Goal: Information Seeking & Learning: Check status

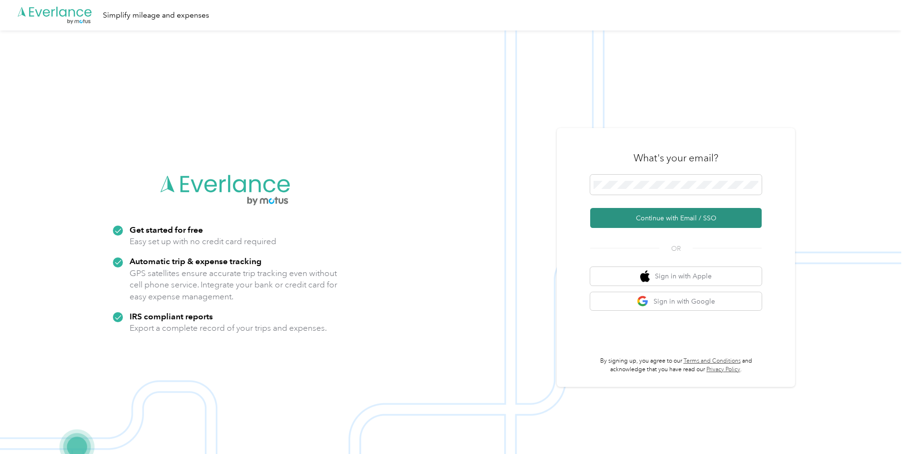
click at [671, 221] on button "Continue with Email / SSO" at bounding box center [675, 218] width 171 height 20
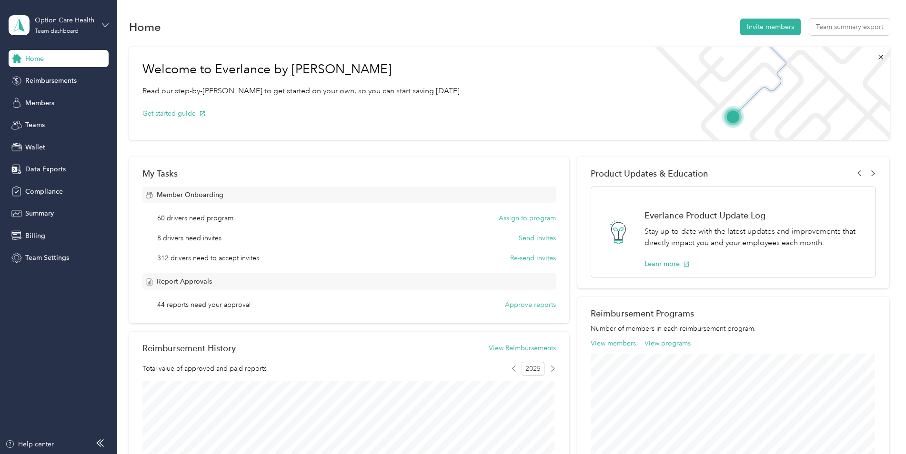
click at [108, 25] on icon at bounding box center [105, 25] width 7 height 7
click at [656, 24] on div "Home Invite members Team summary export" at bounding box center [509, 27] width 761 height 20
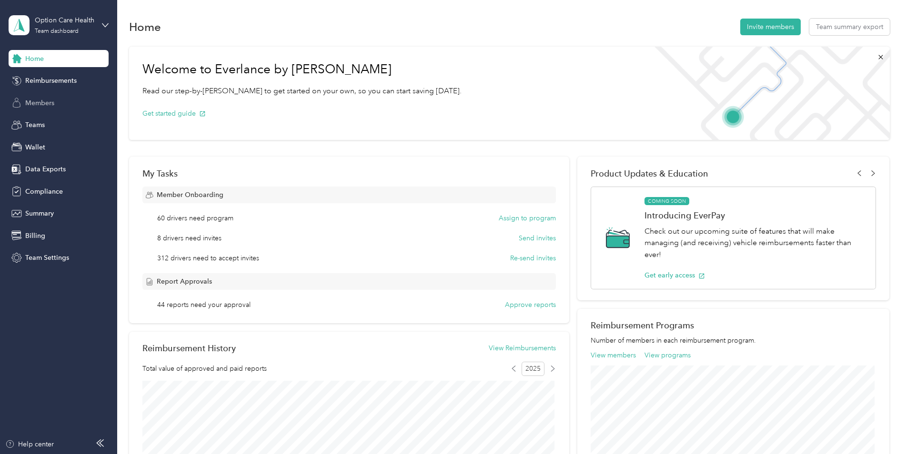
click at [40, 104] on span "Members" at bounding box center [39, 103] width 29 height 10
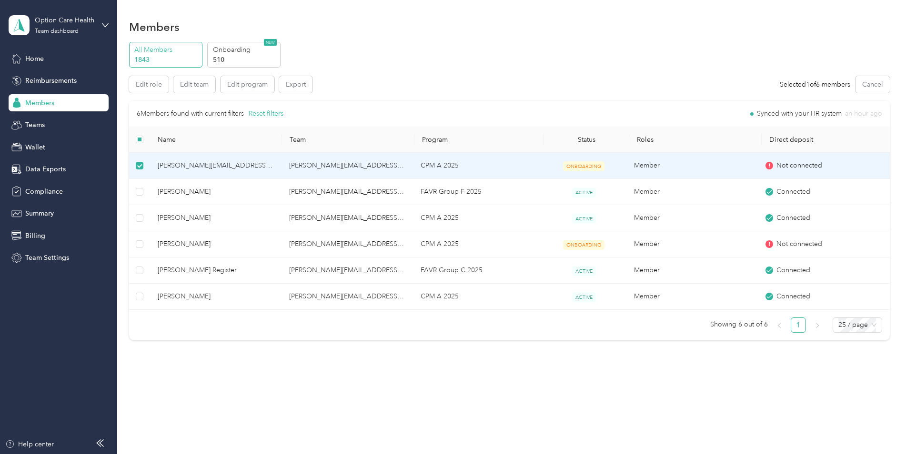
click at [326, 169] on td "[PERSON_NAME][EMAIL_ADDRESS][PERSON_NAME][DOMAIN_NAME]" at bounding box center [347, 166] width 131 height 26
click at [260, 404] on div "Members All Members 1843 Onboarding 510 NEW Edit role Edit team Edit program Ex…" at bounding box center [509, 227] width 784 height 454
click at [191, 382] on div "Members All Members 1843 Onboarding 510 NEW Edit role Edit team Edit program Ex…" at bounding box center [509, 200] width 784 height 401
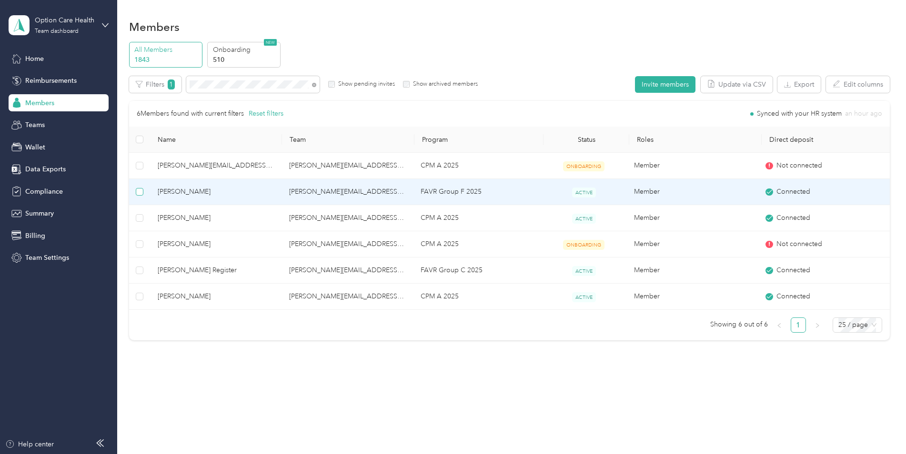
click at [139, 187] on label at bounding box center [140, 192] width 8 height 10
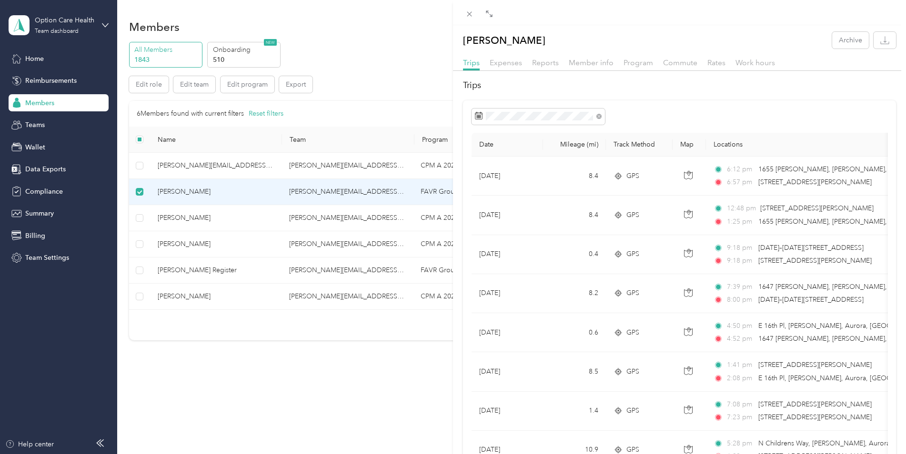
click at [141, 194] on div "[PERSON_NAME] Archive Trips Expenses Reports Member info Program Commute Rates …" at bounding box center [453, 227] width 906 height 454
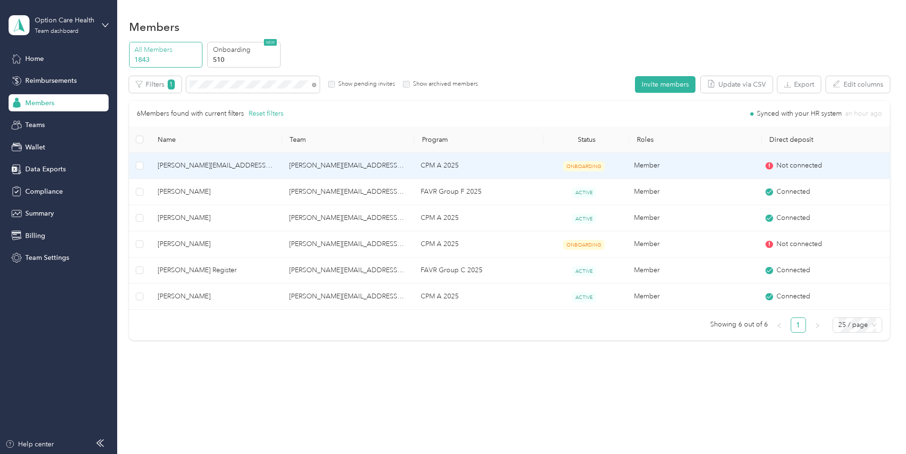
click at [172, 168] on span "[PERSON_NAME][EMAIL_ADDRESS][DOMAIN_NAME]" at bounding box center [216, 166] width 116 height 10
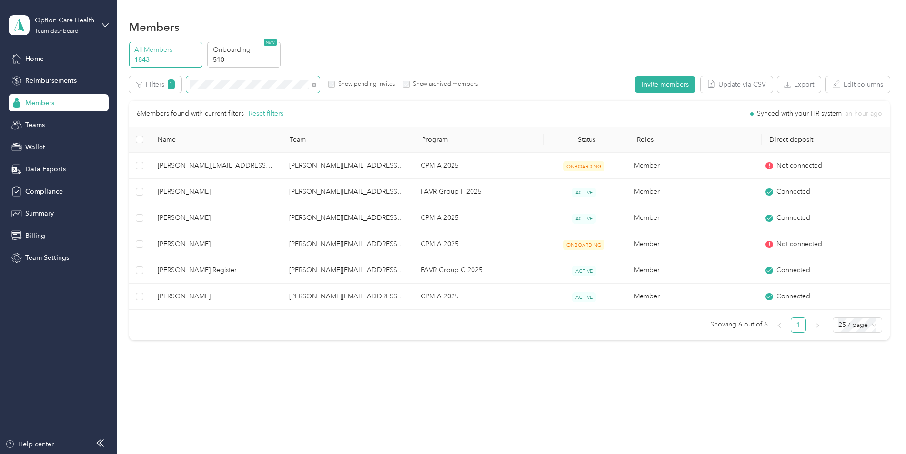
click at [152, 71] on div "All Members 1843 Onboarding 510 NEW Edit role Edit team Edit program Export Sel…" at bounding box center [509, 195] width 761 height 307
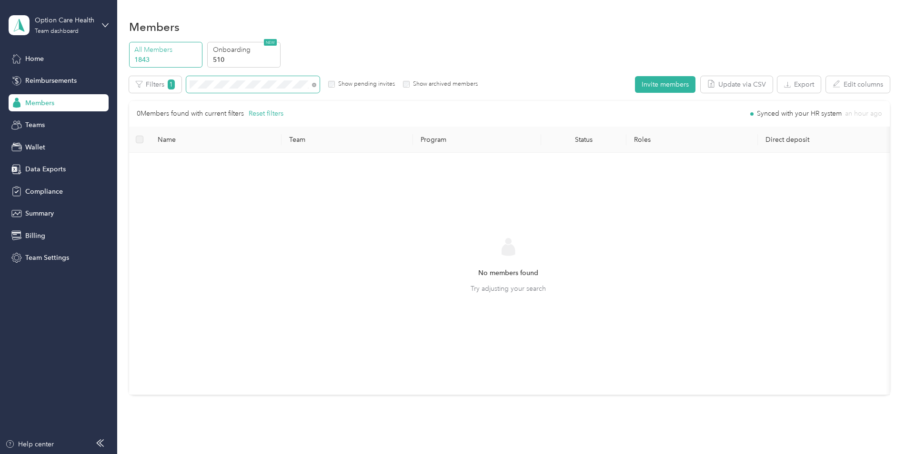
click at [235, 79] on span at bounding box center [252, 84] width 133 height 17
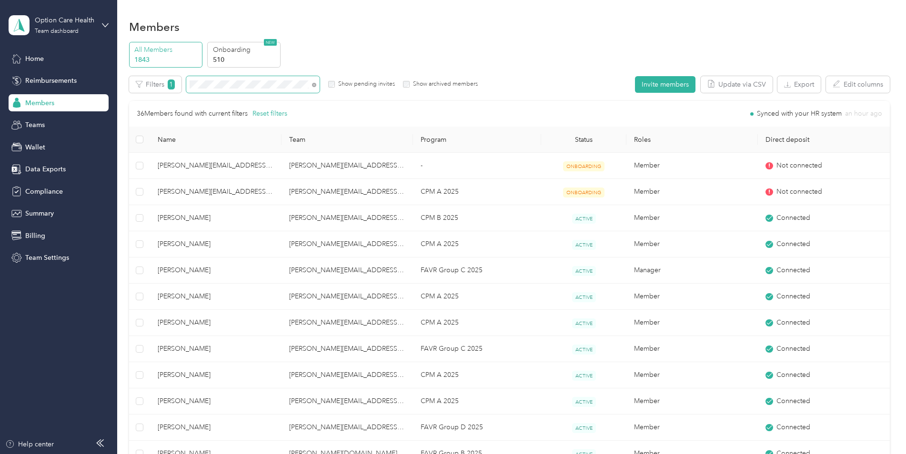
click at [148, 76] on div "Filters 1 Show pending invites Show archived members" at bounding box center [303, 84] width 349 height 17
click at [145, 75] on div "All Members 1843 Onboarding 510 NEW Edit role Edit team Edit program Export Sel…" at bounding box center [509, 444] width 761 height 805
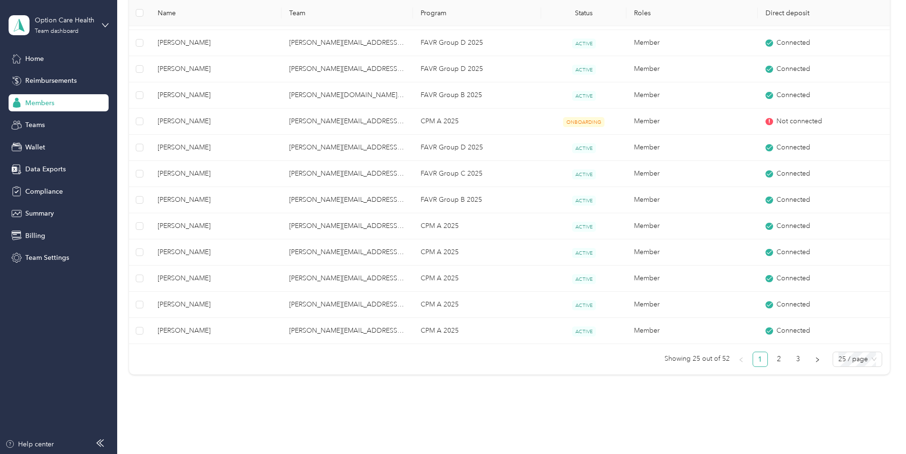
scroll to position [476, 0]
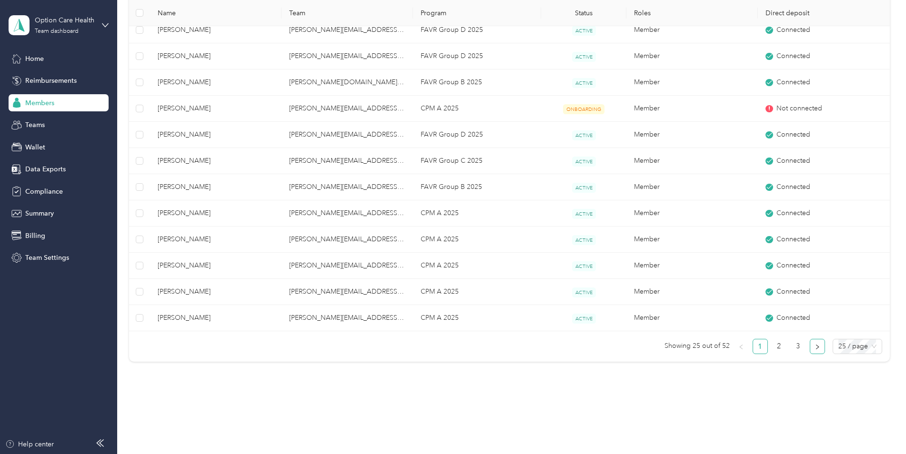
click at [816, 348] on icon "right" at bounding box center [817, 347] width 3 height 5
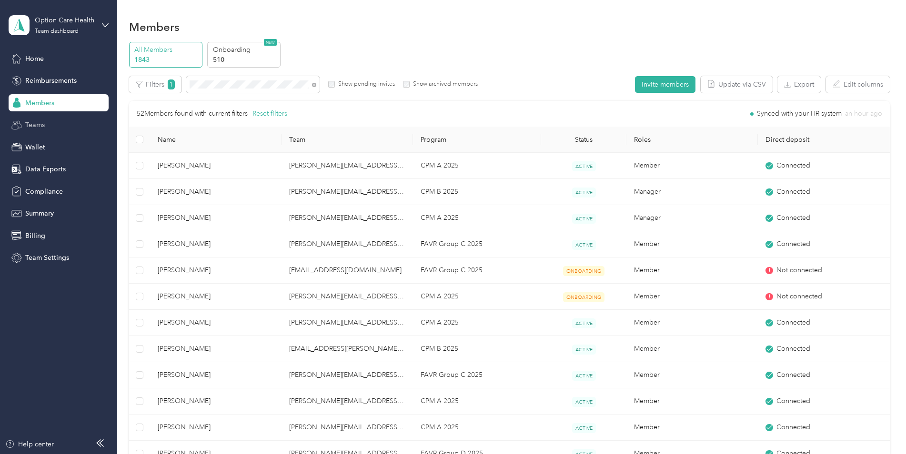
click at [53, 125] on div "Teams" at bounding box center [59, 125] width 100 height 17
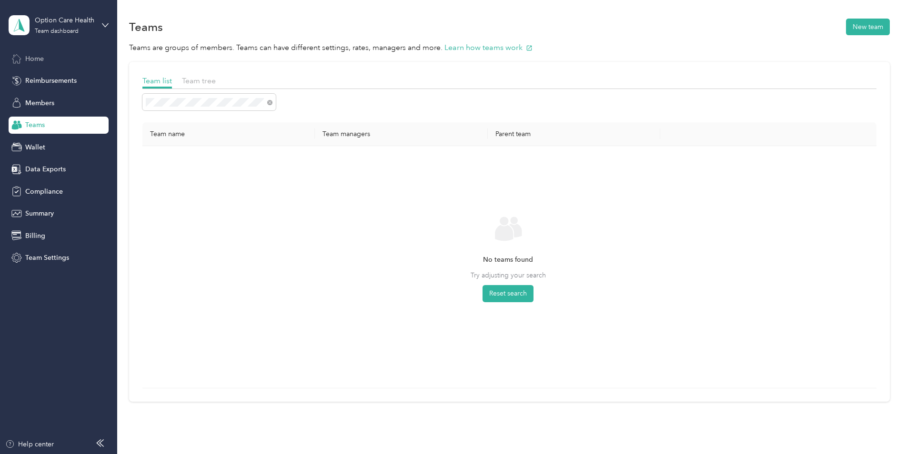
click at [44, 65] on div "Home" at bounding box center [59, 58] width 100 height 17
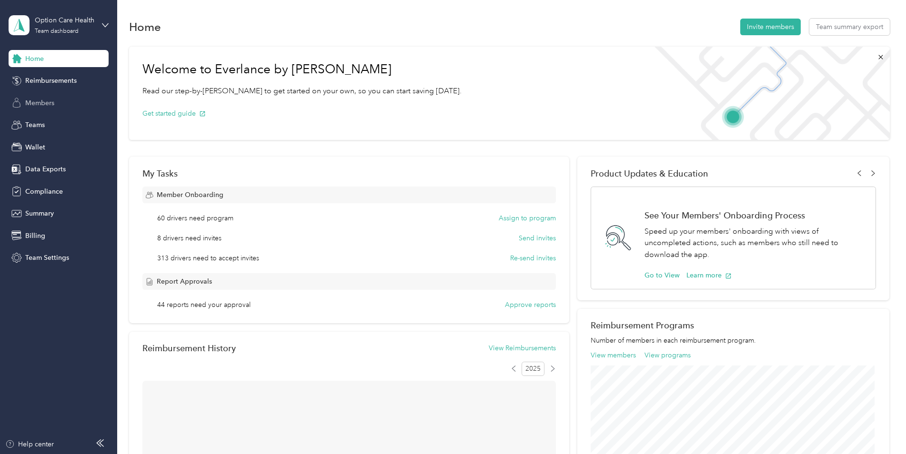
click at [30, 99] on span "Members" at bounding box center [39, 103] width 29 height 10
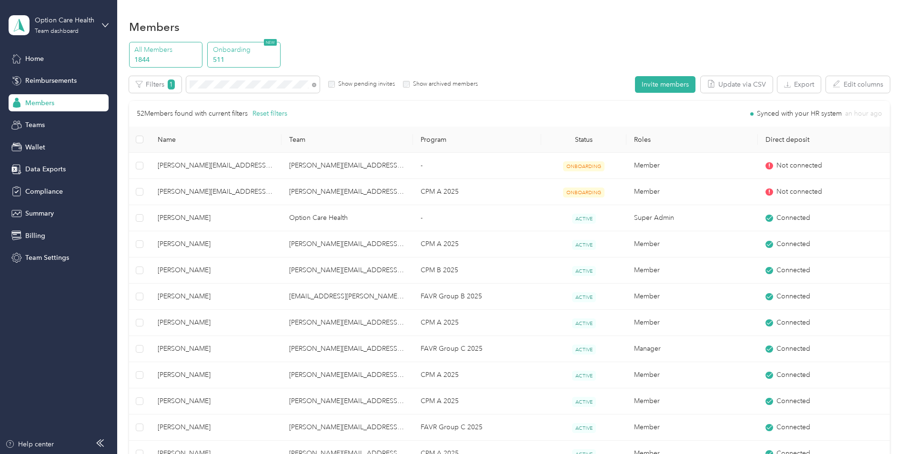
click at [222, 56] on p "511" at bounding box center [245, 60] width 65 height 10
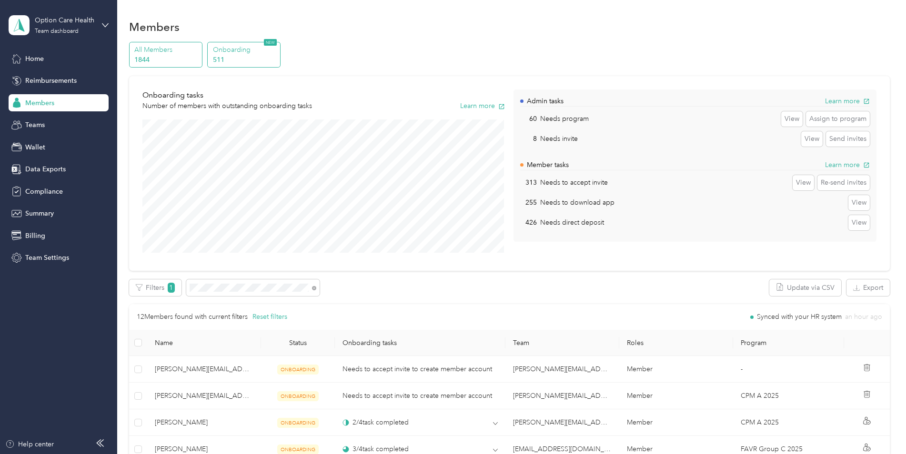
click at [174, 54] on p "All Members" at bounding box center [166, 50] width 65 height 10
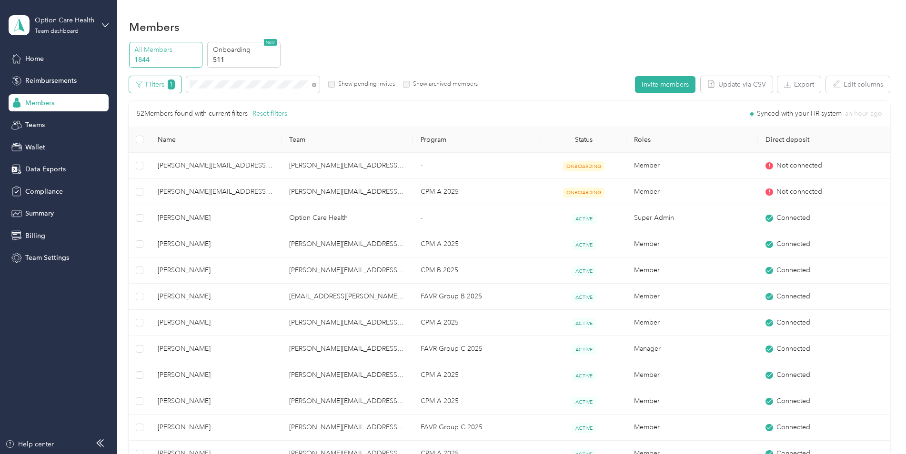
click at [150, 87] on button "Filters 1" at bounding box center [155, 84] width 52 height 17
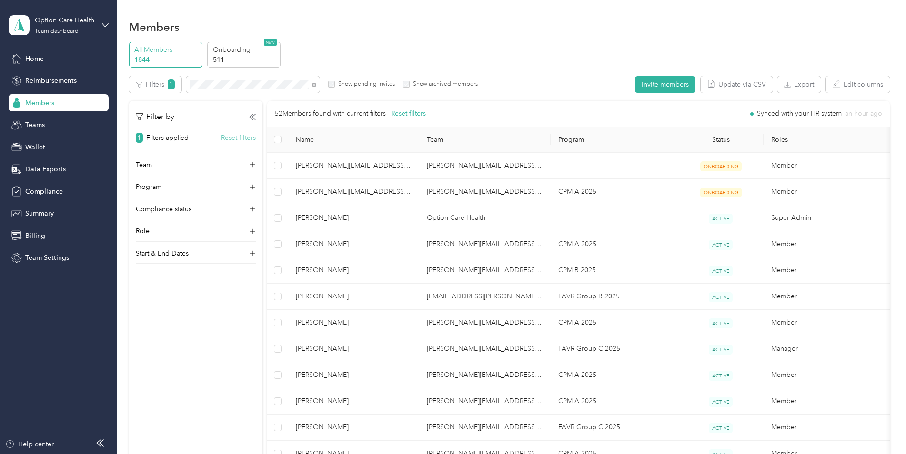
click at [240, 141] on button "Reset filters" at bounding box center [238, 138] width 35 height 10
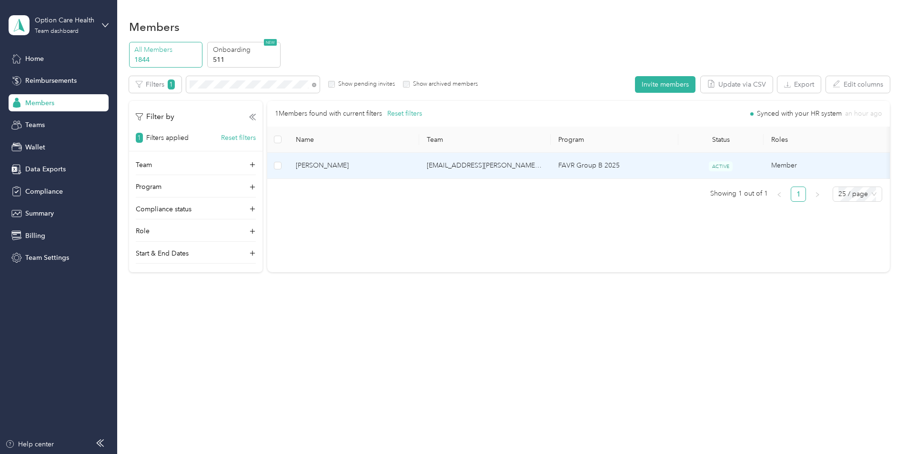
click at [309, 162] on span "[PERSON_NAME]" at bounding box center [354, 166] width 116 height 10
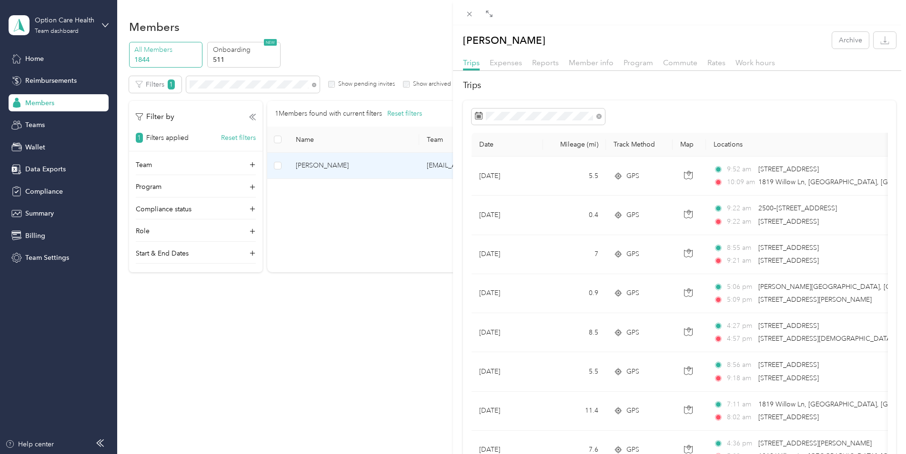
click at [254, 212] on div "[PERSON_NAME] Archive Trips Expenses Reports Member info Program Commute Rates …" at bounding box center [453, 227] width 906 height 454
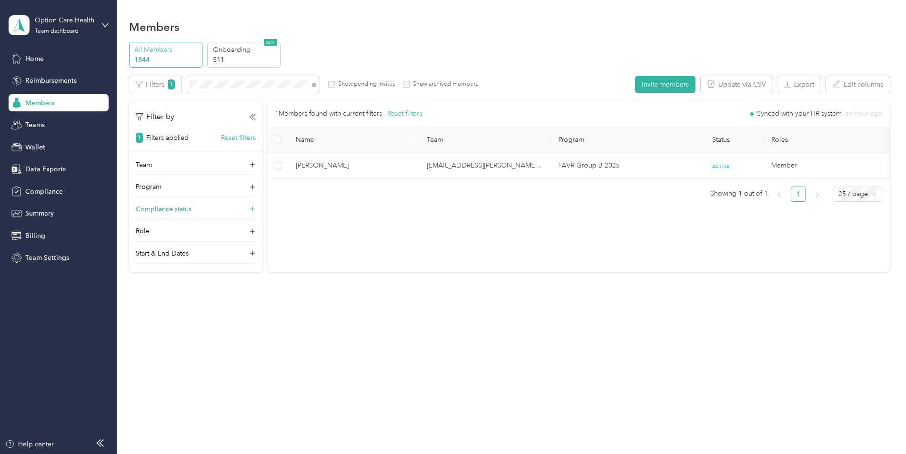
click at [253, 209] on icon at bounding box center [253, 210] width 10 height 10
click at [173, 208] on p "Compliance status" at bounding box center [164, 209] width 56 height 10
click at [172, 211] on p "Compliance status" at bounding box center [164, 209] width 56 height 10
click at [176, 166] on div "Team" at bounding box center [196, 167] width 120 height 15
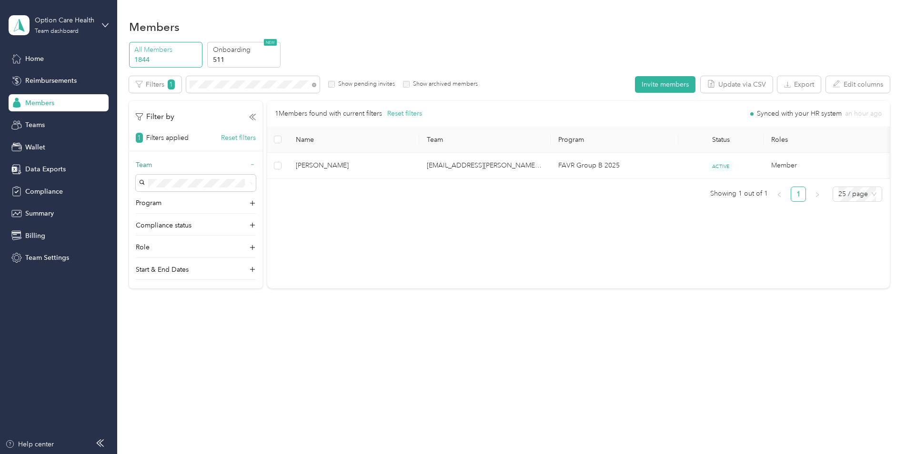
click at [176, 166] on div "Team" at bounding box center [196, 167] width 120 height 15
click at [177, 186] on div "Program" at bounding box center [196, 189] width 120 height 15
click at [180, 212] on p "Compliance status" at bounding box center [164, 209] width 56 height 10
click at [181, 234] on span at bounding box center [196, 238] width 120 height 15
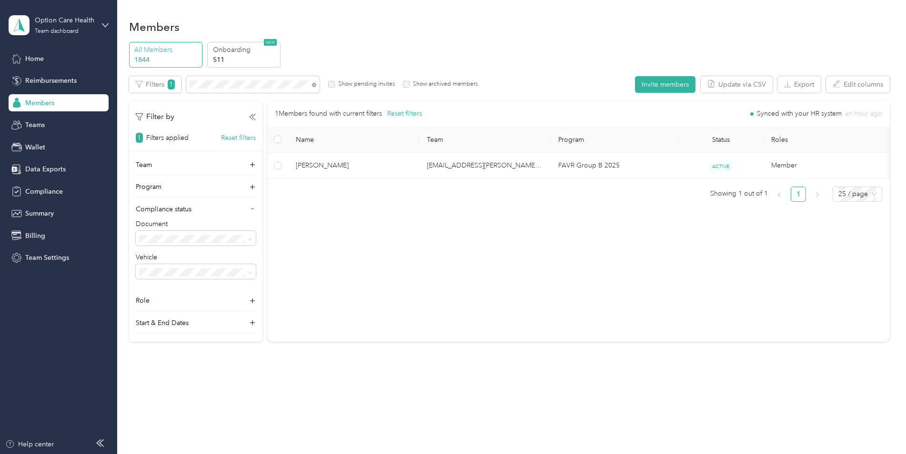
click at [164, 360] on div "Members All Members 1844 Onboarding 511 NEW Edit role Edit team Edit program Ex…" at bounding box center [509, 201] width 784 height 402
click at [175, 284] on div "Not compliant" at bounding box center [195, 288] width 107 height 10
click at [176, 244] on span at bounding box center [196, 238] width 120 height 15
click at [176, 253] on div "All statuses" at bounding box center [195, 253] width 107 height 10
click at [253, 116] on icon at bounding box center [253, 117] width 3 height 6
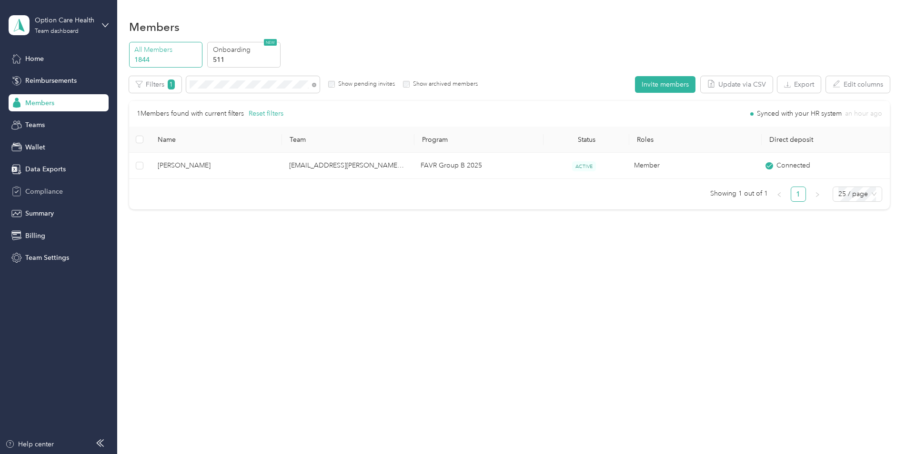
click at [50, 191] on span "Compliance" at bounding box center [44, 192] width 38 height 10
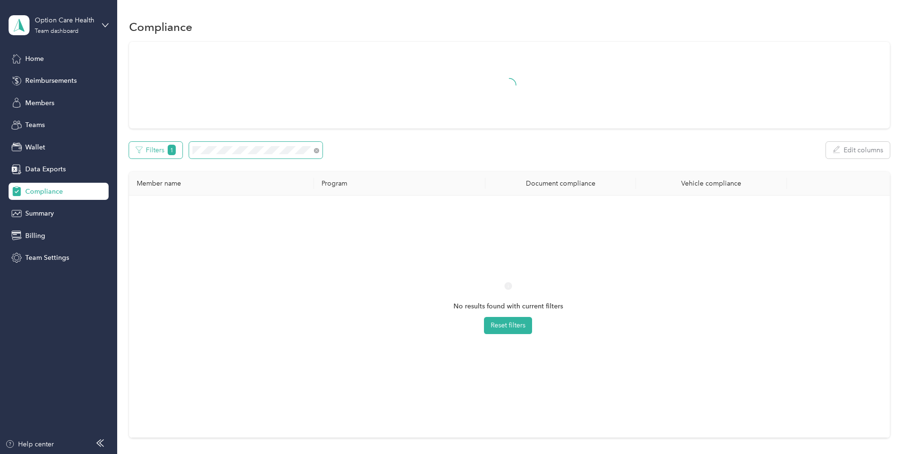
click at [175, 149] on div "Filters 1 Edit columns" at bounding box center [509, 150] width 761 height 17
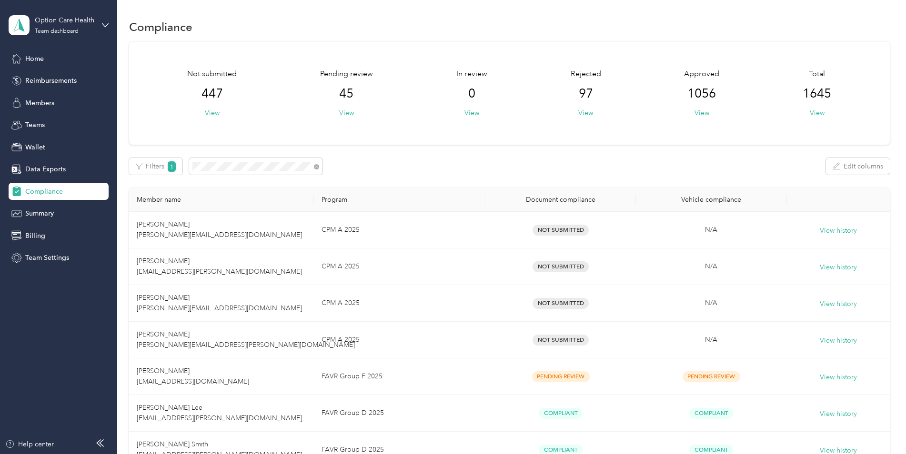
click at [576, 201] on div "Document compliance" at bounding box center [560, 200] width 135 height 8
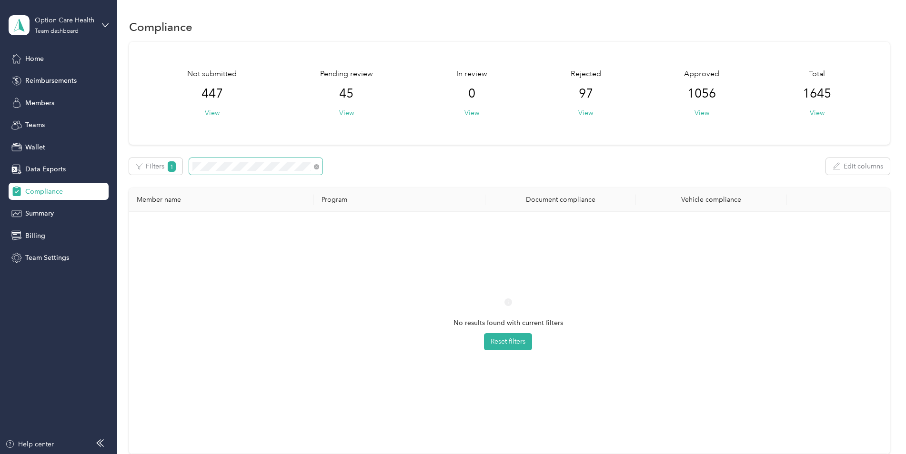
click at [391, 174] on div "Filters 1 Edit columns" at bounding box center [509, 166] width 761 height 17
click at [163, 165] on button "Filters 1" at bounding box center [156, 166] width 54 height 17
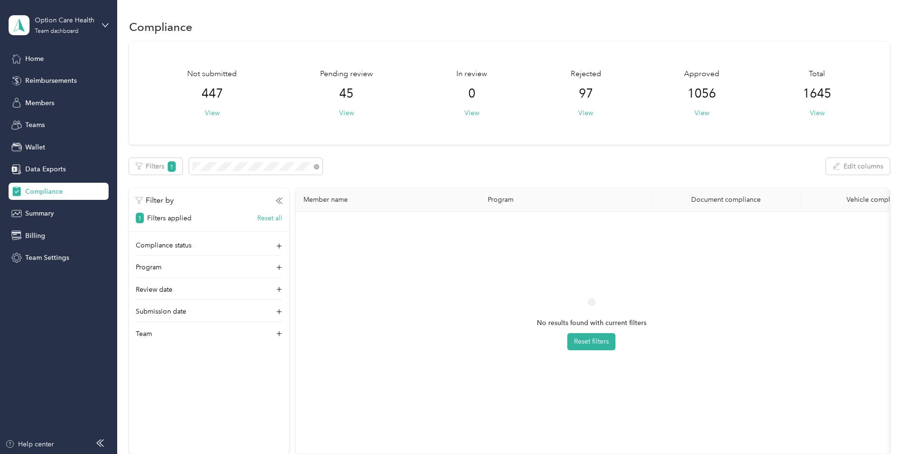
click at [197, 219] on div "1 Filters applied Reset all" at bounding box center [209, 215] width 160 height 17
click at [192, 241] on div "Compliance status" at bounding box center [209, 248] width 147 height 15
click at [177, 339] on div "Program" at bounding box center [209, 339] width 147 height 15
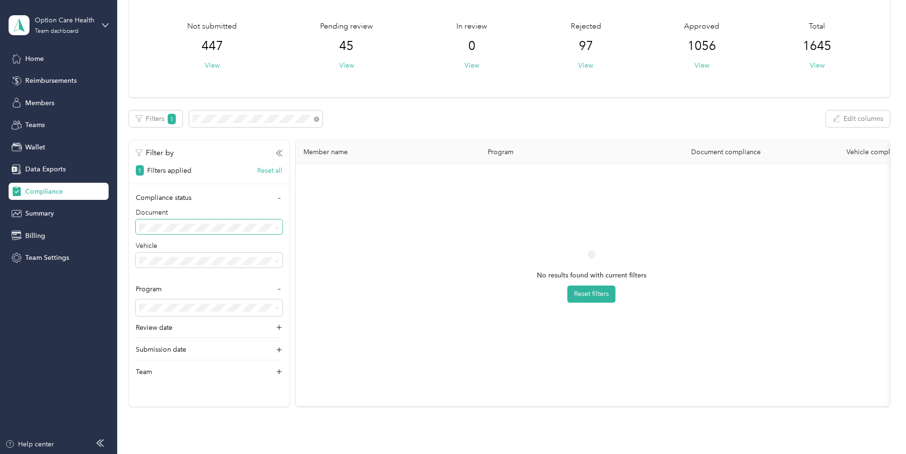
click at [275, 221] on span at bounding box center [209, 227] width 147 height 15
click at [270, 176] on div "Filter by 1 Filters applied Reset all Compliance status Document Vehicle Progra…" at bounding box center [209, 274] width 160 height 266
click at [269, 171] on button "Reset all" at bounding box center [269, 171] width 25 height 10
click at [605, 296] on button "Reset filters" at bounding box center [591, 294] width 48 height 17
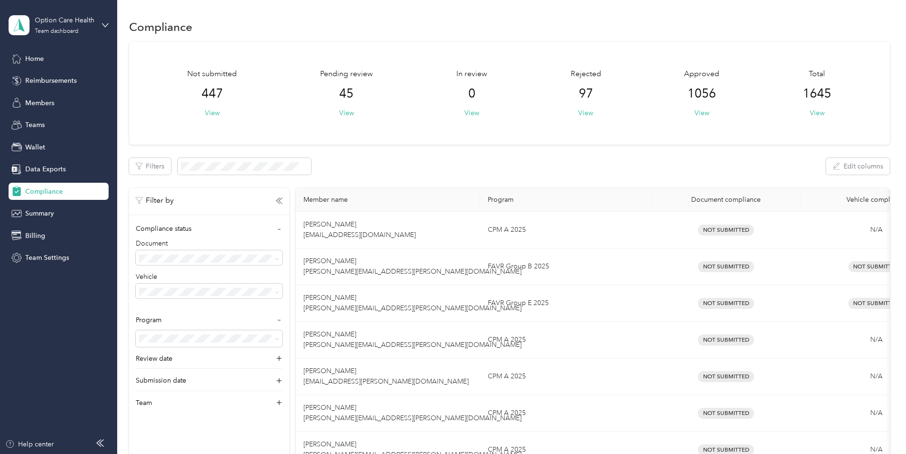
click at [429, 161] on div "Filters Edit columns" at bounding box center [509, 166] width 761 height 17
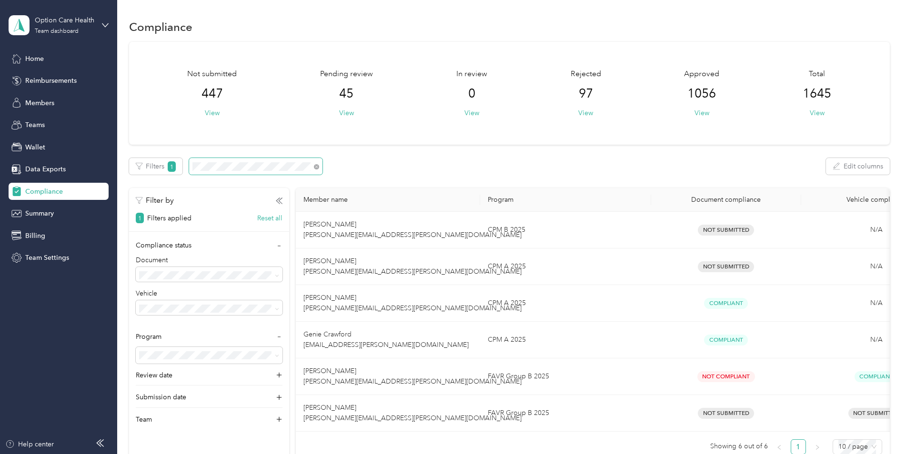
click at [0, 153] on html "Option Care Health Team dashboard Home Reimbursements Members Teams Wallet Data…" at bounding box center [450, 227] width 901 height 454
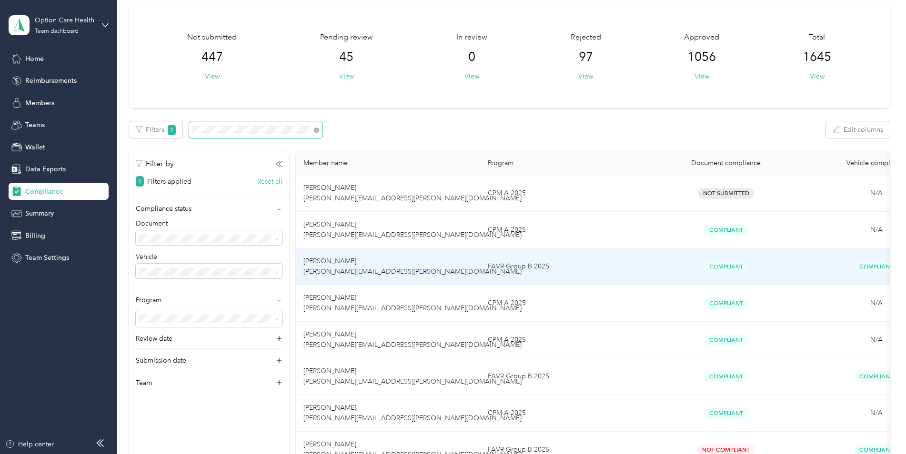
scroll to position [191, 0]
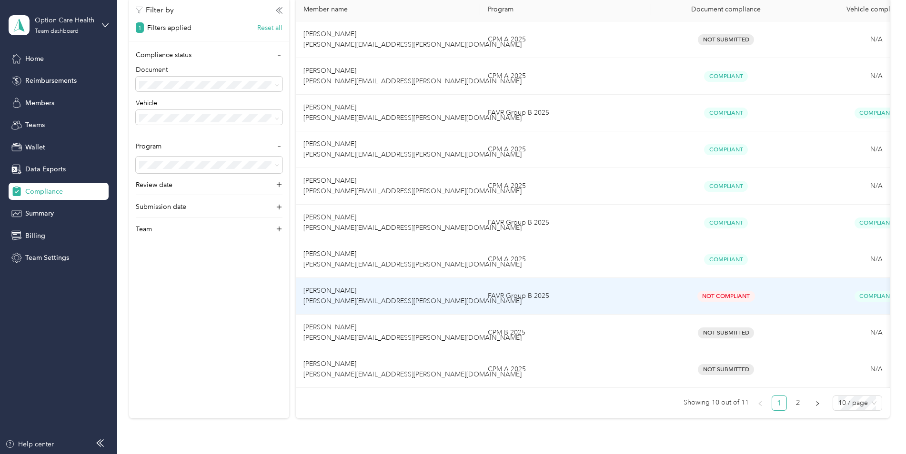
click at [348, 294] on span "[PERSON_NAME] [PERSON_NAME][EMAIL_ADDRESS][PERSON_NAME][DOMAIN_NAME]" at bounding box center [412, 296] width 218 height 19
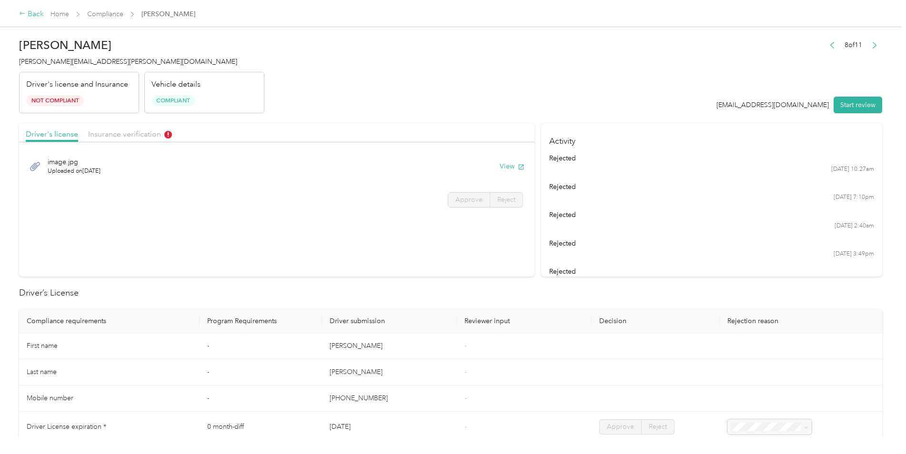
click at [22, 11] on icon at bounding box center [22, 13] width 7 height 7
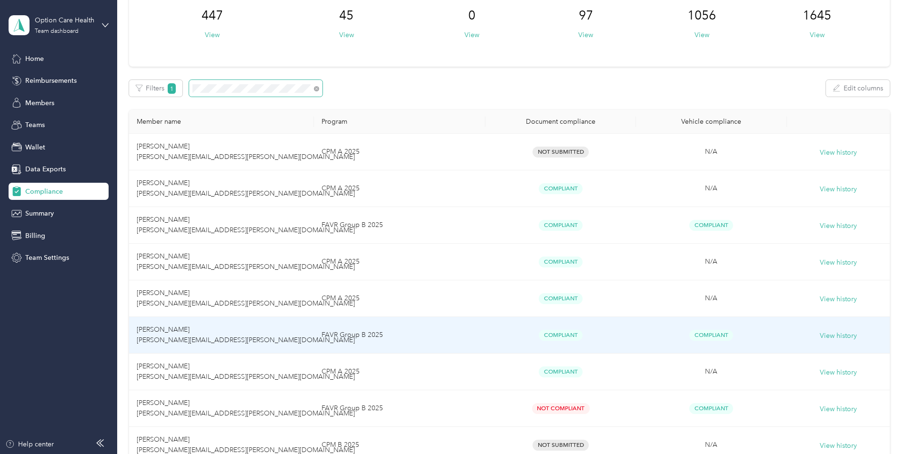
scroll to position [95, 0]
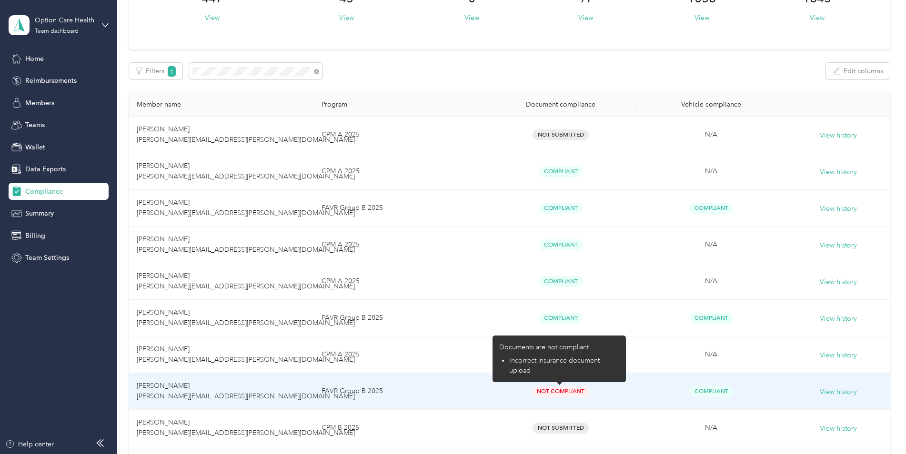
click at [536, 389] on span "Not Compliant" at bounding box center [561, 391] width 58 height 11
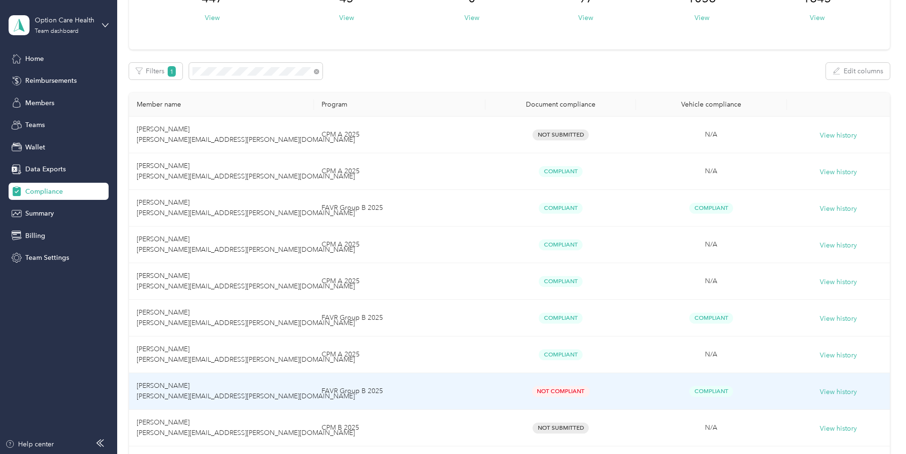
click at [170, 394] on span "[PERSON_NAME] [PERSON_NAME][EMAIL_ADDRESS][PERSON_NAME][DOMAIN_NAME]" at bounding box center [246, 391] width 218 height 19
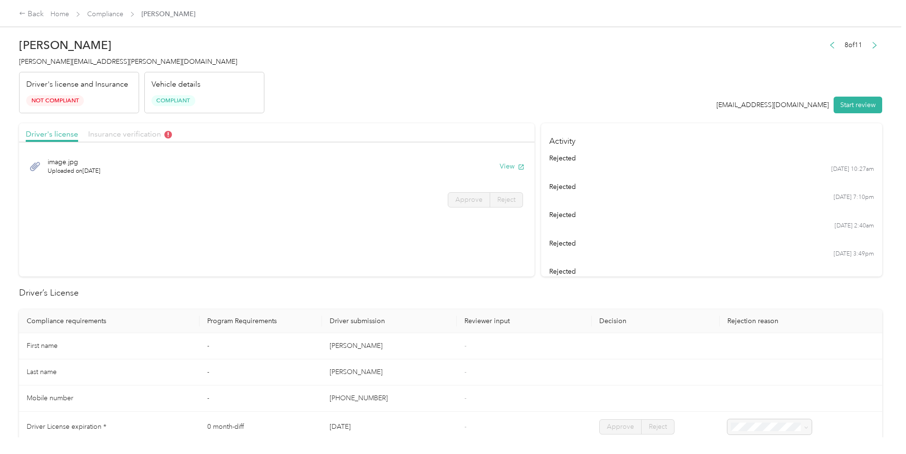
click at [147, 132] on span "Insurance verification" at bounding box center [130, 134] width 84 height 9
click at [504, 166] on button "View" at bounding box center [512, 166] width 25 height 10
click at [49, 136] on span "Driver's license" at bounding box center [52, 134] width 52 height 9
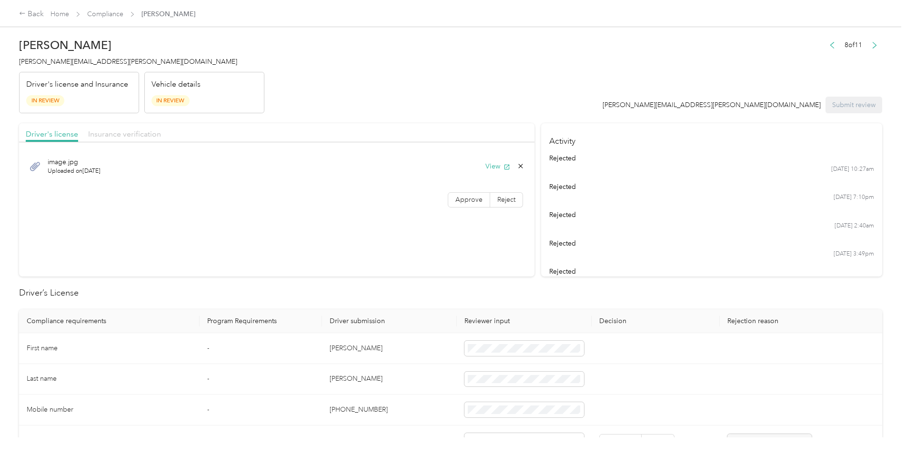
click at [132, 133] on span "Insurance verification" at bounding box center [124, 134] width 73 height 9
click at [57, 133] on span "Driver's license" at bounding box center [52, 134] width 52 height 9
click at [118, 134] on span "Insurance verification" at bounding box center [124, 134] width 73 height 9
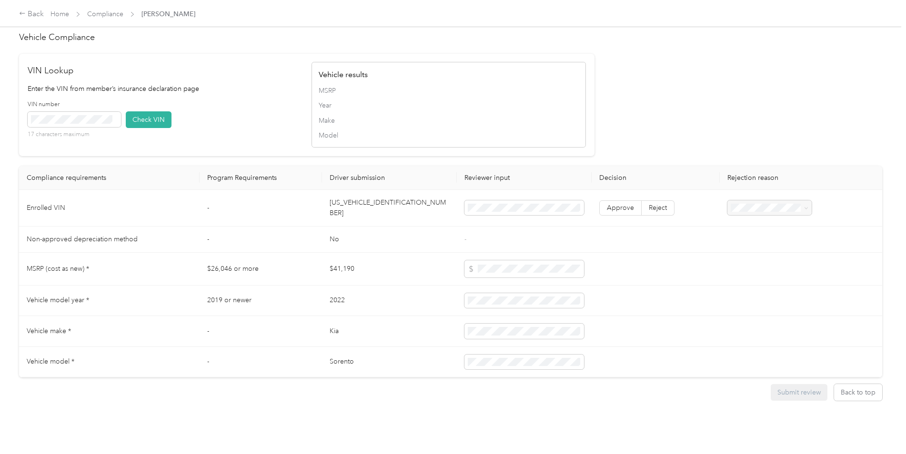
scroll to position [883, 0]
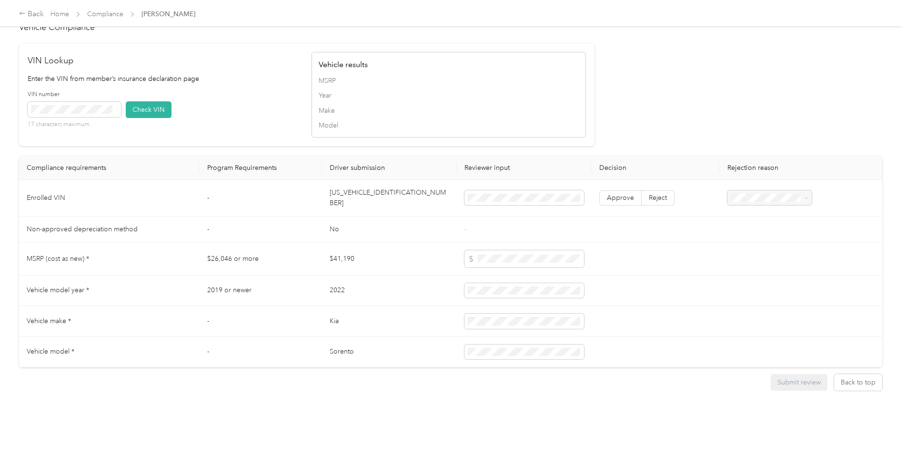
drag, startPoint x: 327, startPoint y: 193, endPoint x: 377, endPoint y: 194, distance: 50.0
click at [383, 195] on td "[US_VEHICLE_IDENTIFICATION_NUMBER]" at bounding box center [389, 198] width 135 height 37
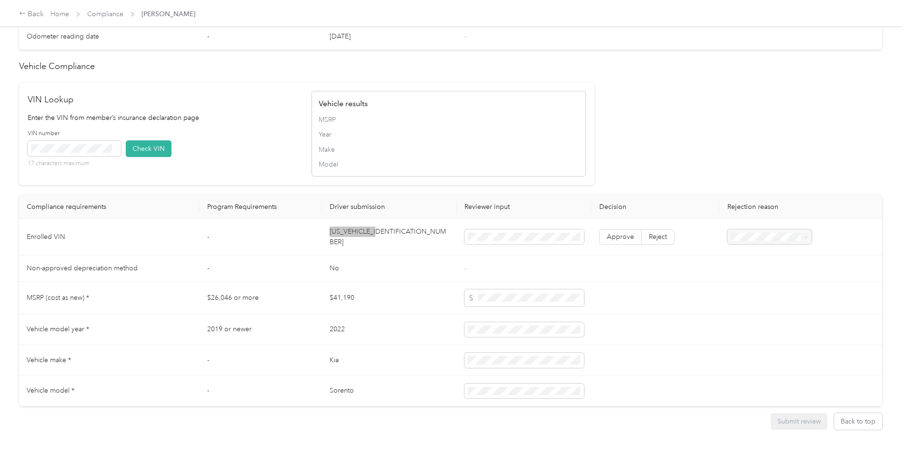
scroll to position [835, 0]
